Goal: Navigation & Orientation: Find specific page/section

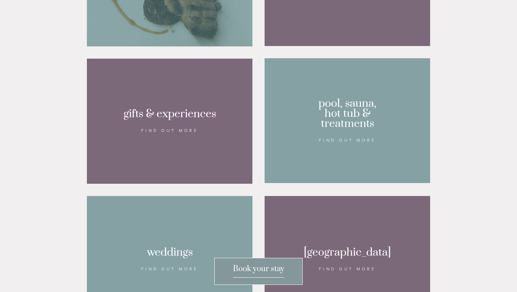
scroll to position [579, 0]
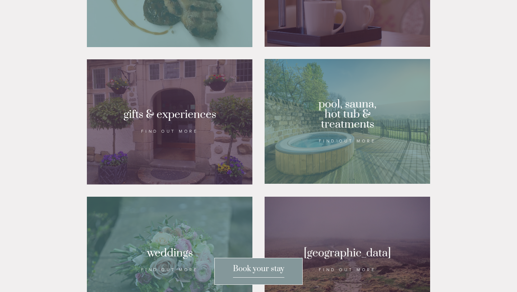
click at [206, 143] on div at bounding box center [170, 121] width 166 height 125
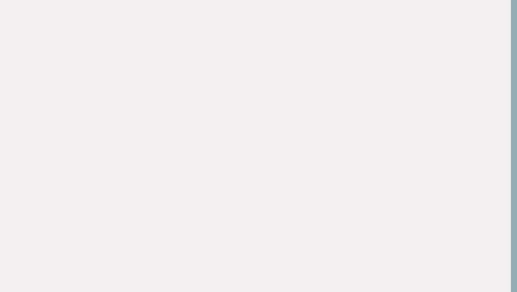
scroll to position [0, 6]
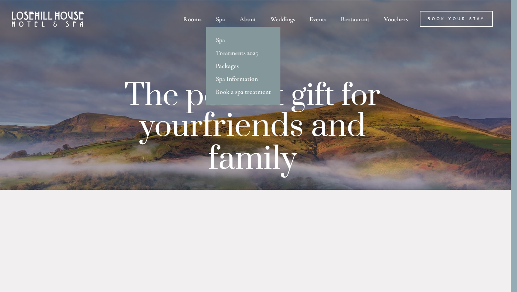
click at [220, 18] on div "Spa" at bounding box center [220, 19] width 22 height 16
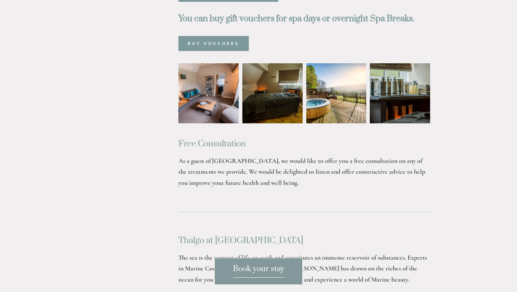
scroll to position [500, 0]
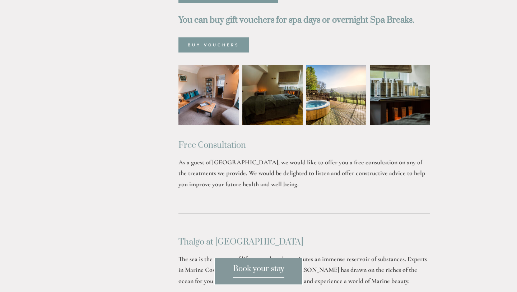
click at [354, 73] on img at bounding box center [336, 95] width 60 height 60
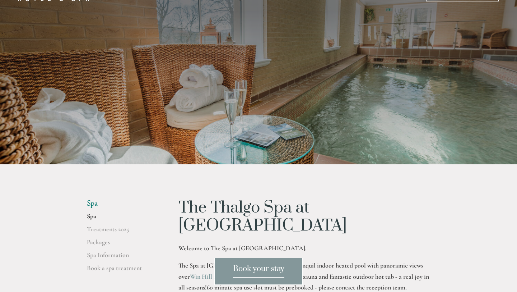
scroll to position [0, 0]
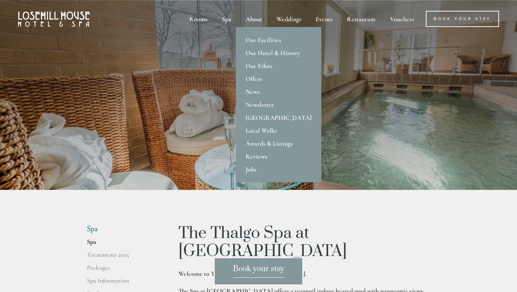
click at [260, 20] on div "About" at bounding box center [253, 19] width 29 height 16
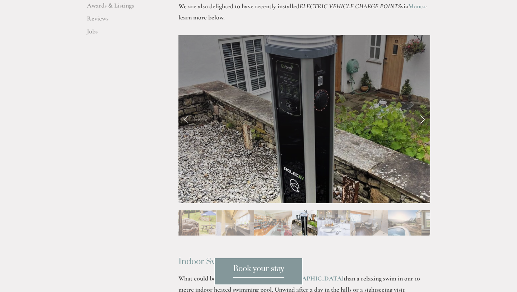
scroll to position [338, 0]
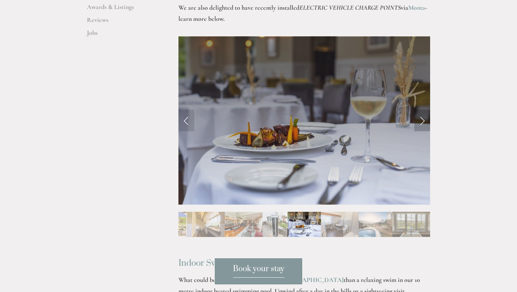
click at [423, 110] on link "Next Slide" at bounding box center [422, 121] width 16 height 22
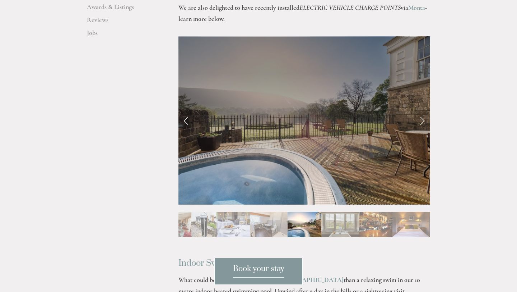
click at [423, 110] on link "Next Slide" at bounding box center [422, 121] width 16 height 22
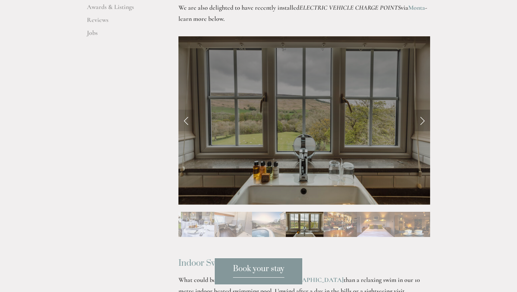
click at [423, 110] on link "Next Slide" at bounding box center [422, 121] width 16 height 22
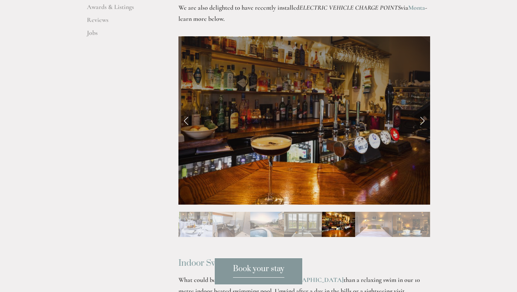
click at [423, 110] on link "Next Slide" at bounding box center [422, 121] width 16 height 22
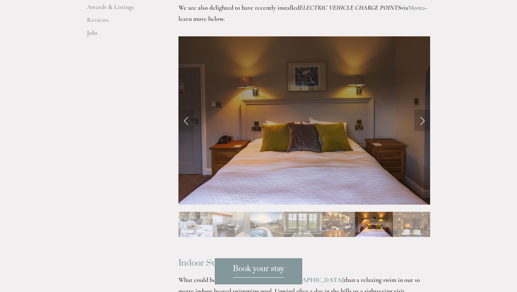
click at [423, 110] on link "Next Slide" at bounding box center [422, 121] width 16 height 22
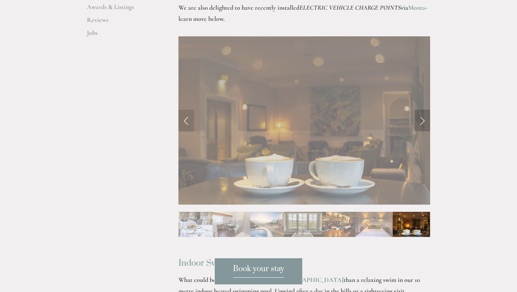
click at [423, 110] on link "Next Slide" at bounding box center [422, 121] width 16 height 22
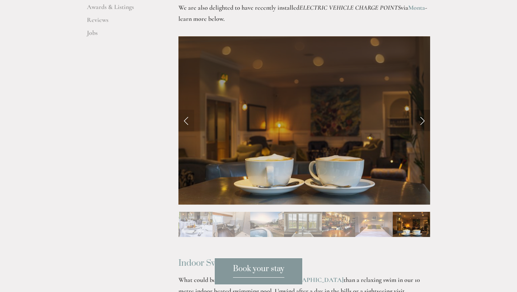
click at [423, 110] on link "Next Slide" at bounding box center [422, 121] width 16 height 22
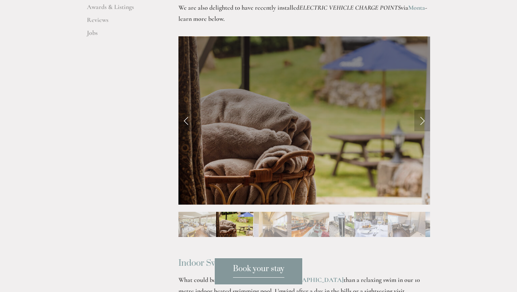
click at [415, 110] on link "Next Slide" at bounding box center [422, 121] width 16 height 22
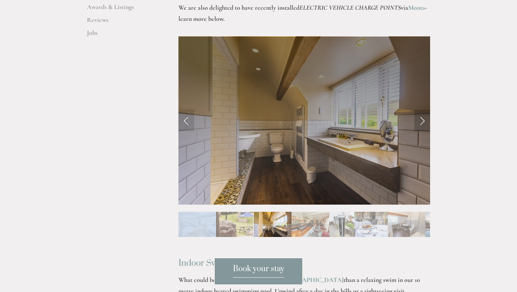
click at [415, 110] on link "Next Slide" at bounding box center [422, 121] width 16 height 22
click at [425, 110] on link "Next Slide" at bounding box center [422, 121] width 16 height 22
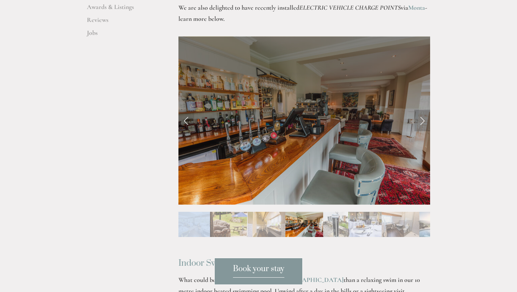
click at [425, 110] on link "Next Slide" at bounding box center [422, 121] width 16 height 22
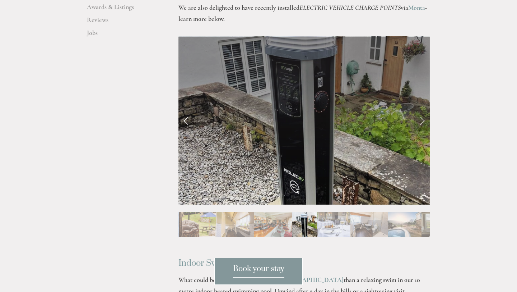
click at [425, 110] on link "Next Slide" at bounding box center [422, 121] width 16 height 22
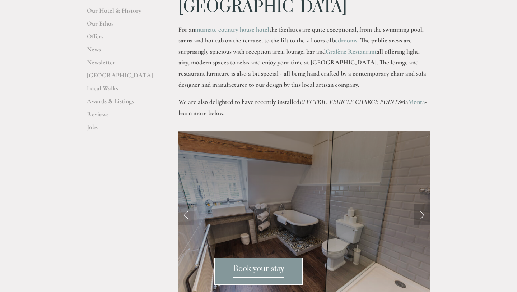
scroll to position [0, 0]
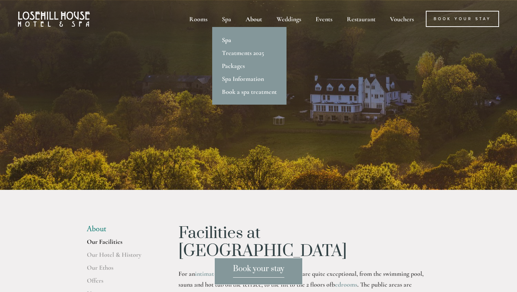
click at [232, 43] on link "Spa" at bounding box center [249, 39] width 74 height 13
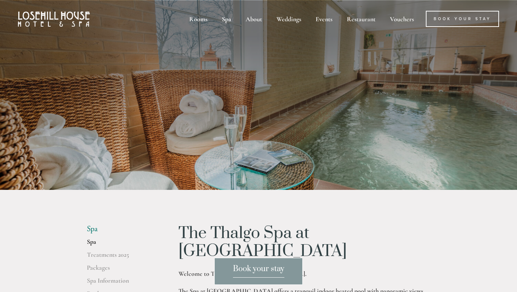
click at [232, 43] on div at bounding box center [258, 95] width 517 height 190
